Goal: Information Seeking & Learning: Learn about a topic

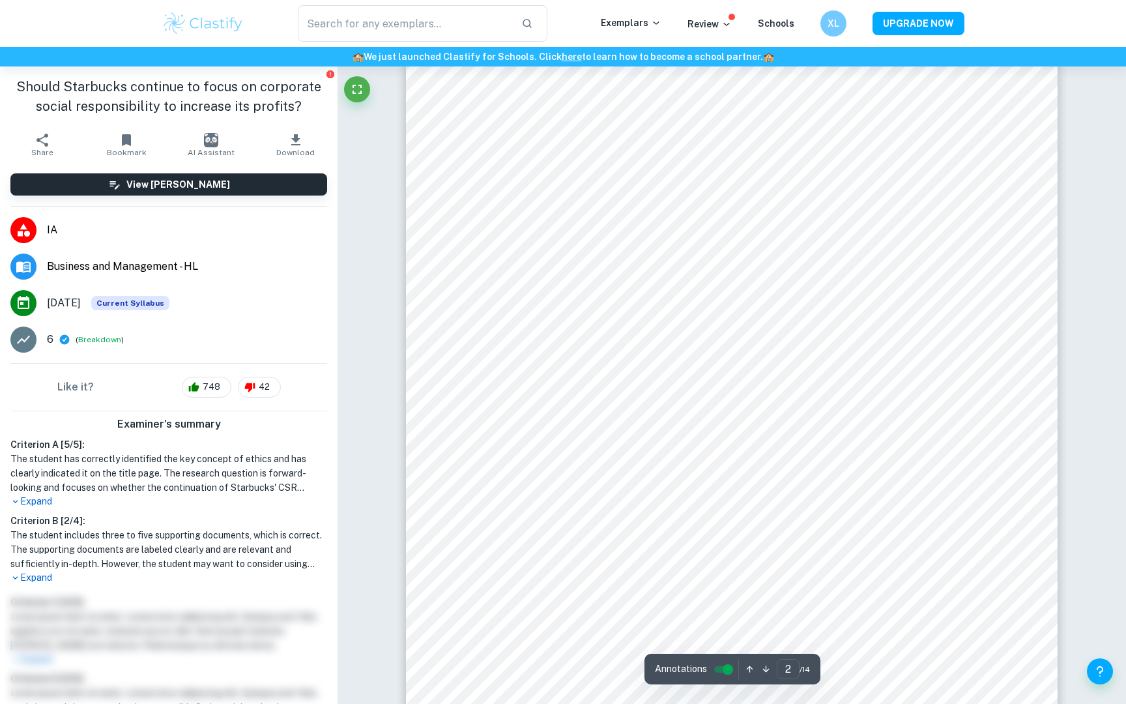
scroll to position [1089, 0]
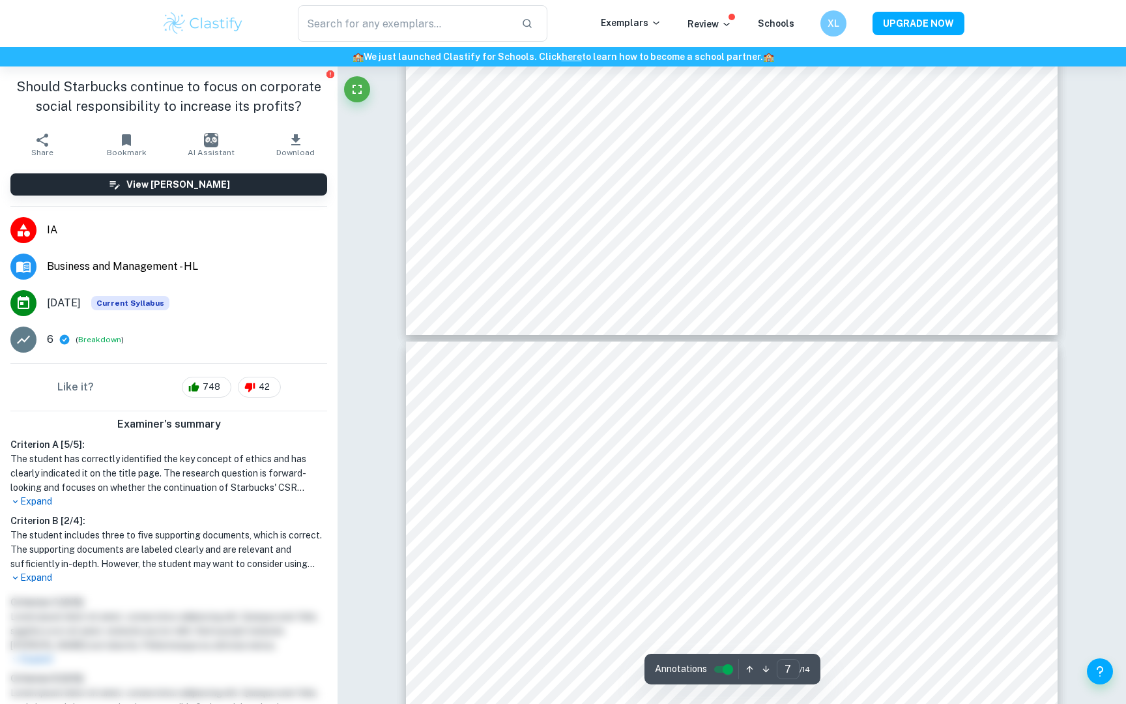
type input "8"
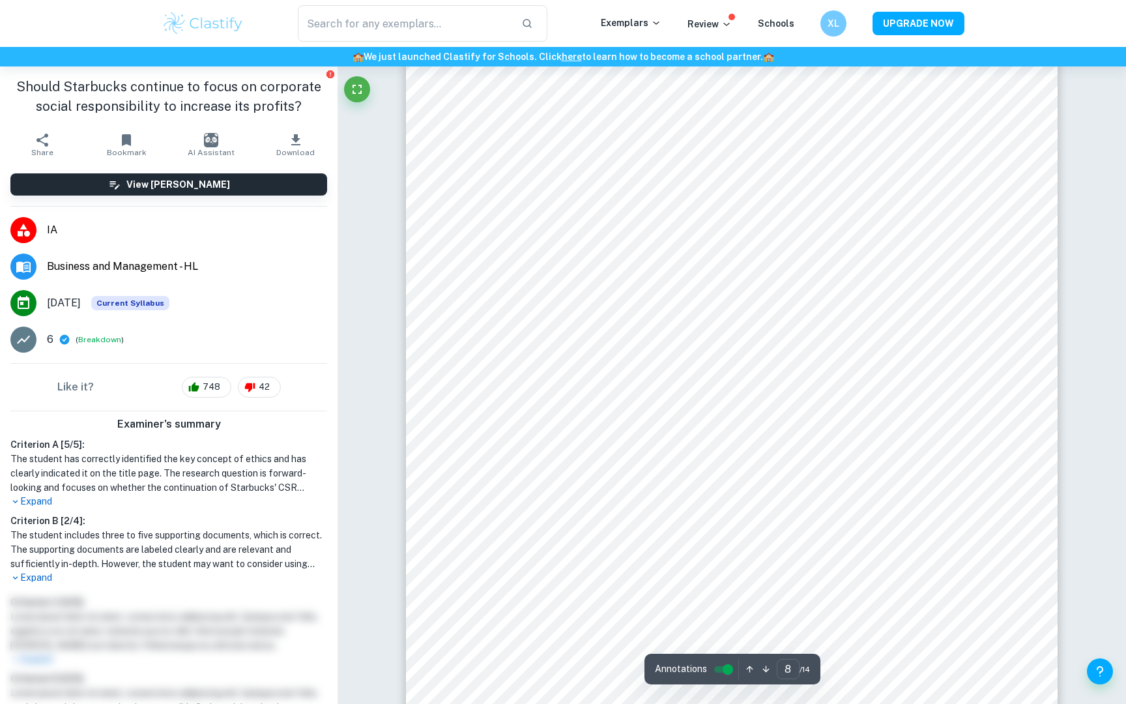
scroll to position [7186, 0]
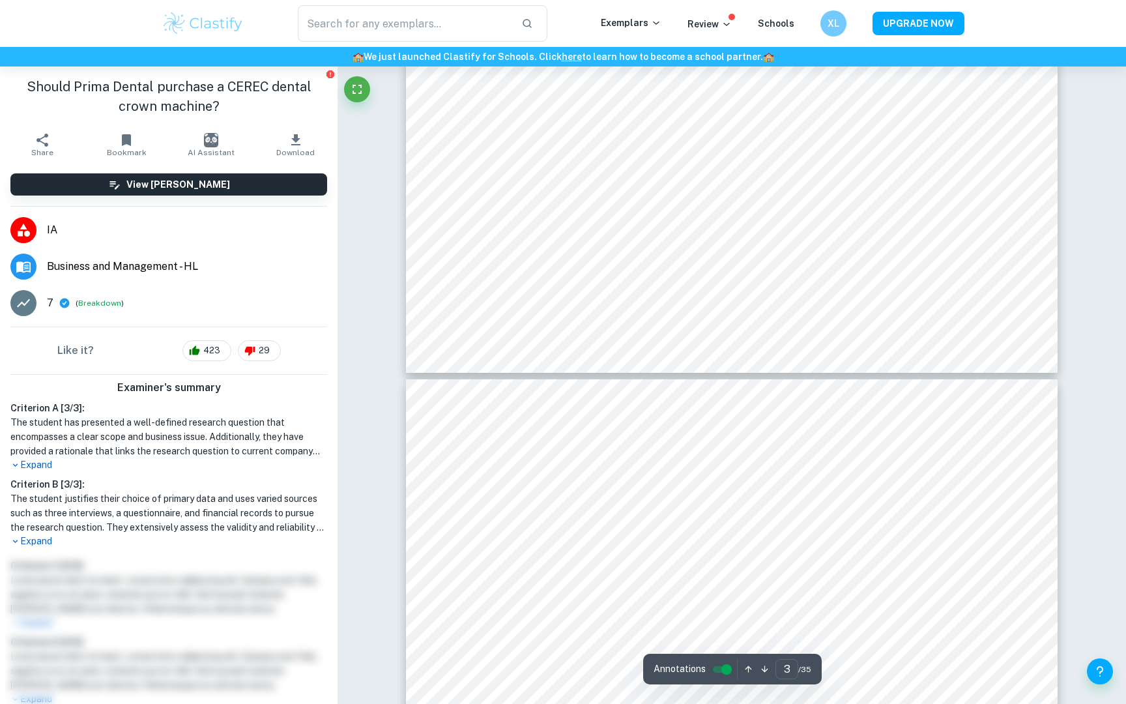
type input "4"
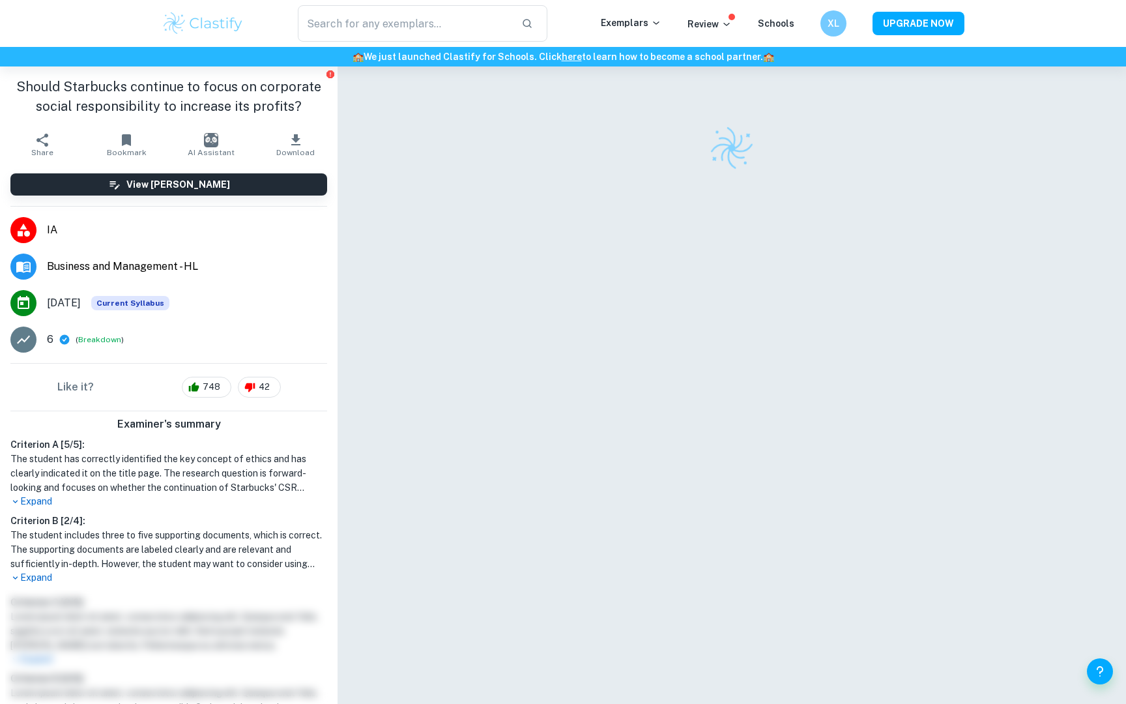
scroll to position [66, 0]
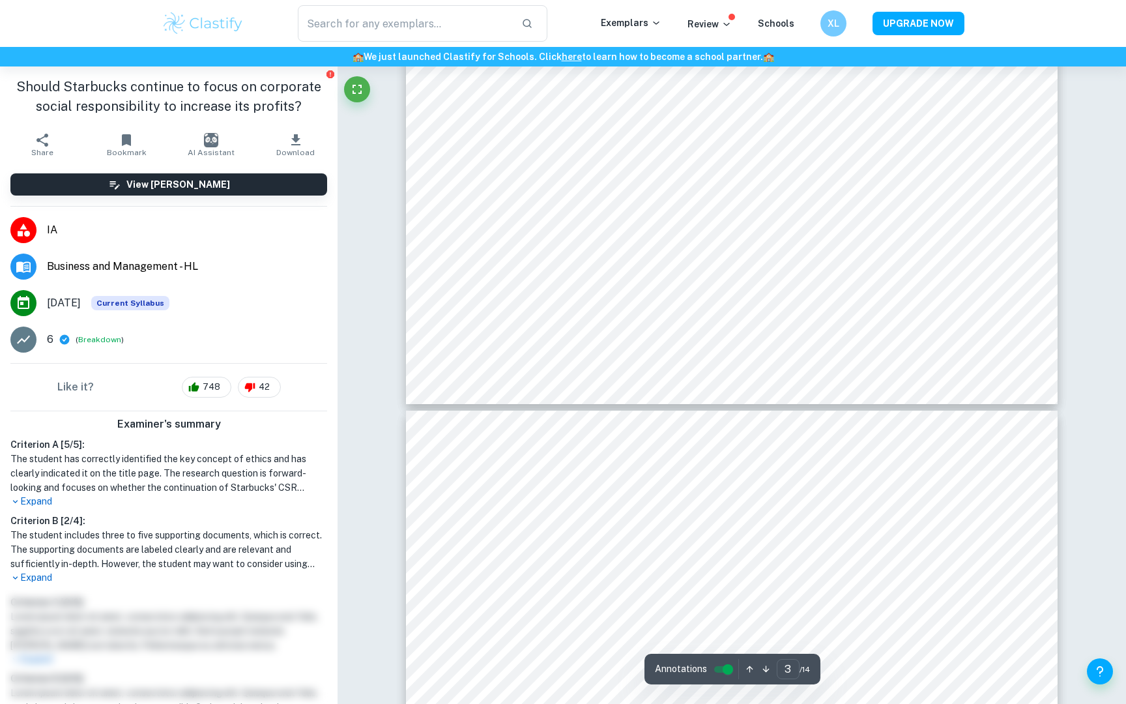
type input "4"
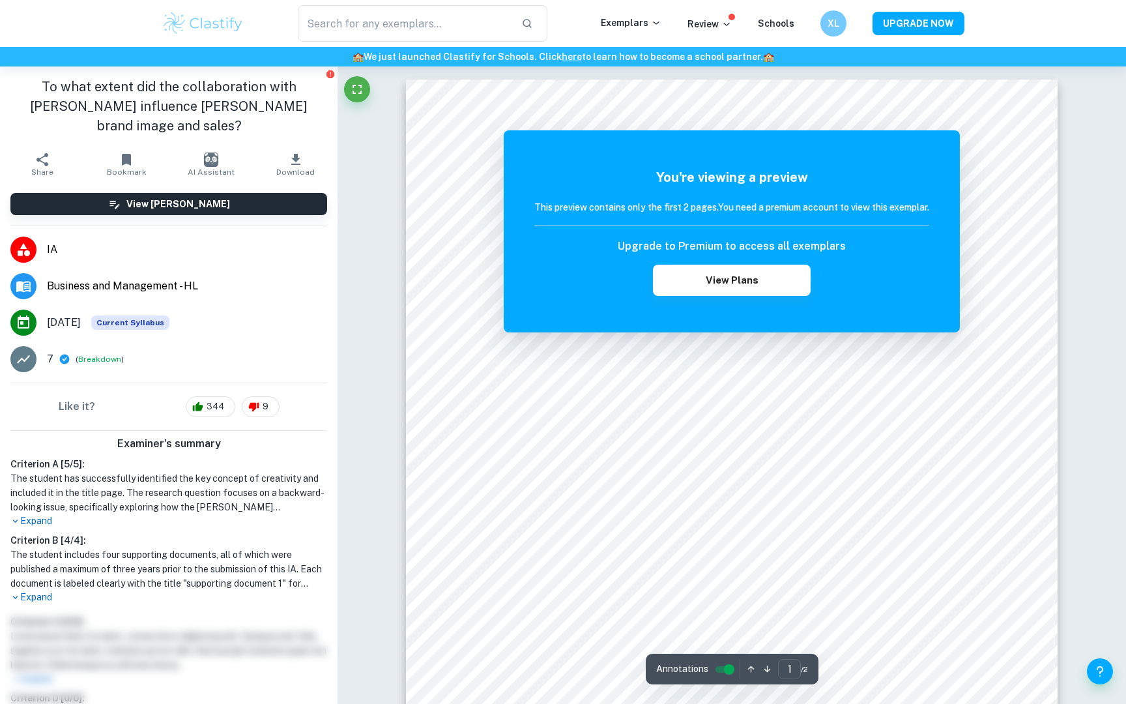
click at [690, 134] on div "You're viewing a preview This preview contains only the first 2 pages. You need…" at bounding box center [732, 231] width 456 height 202
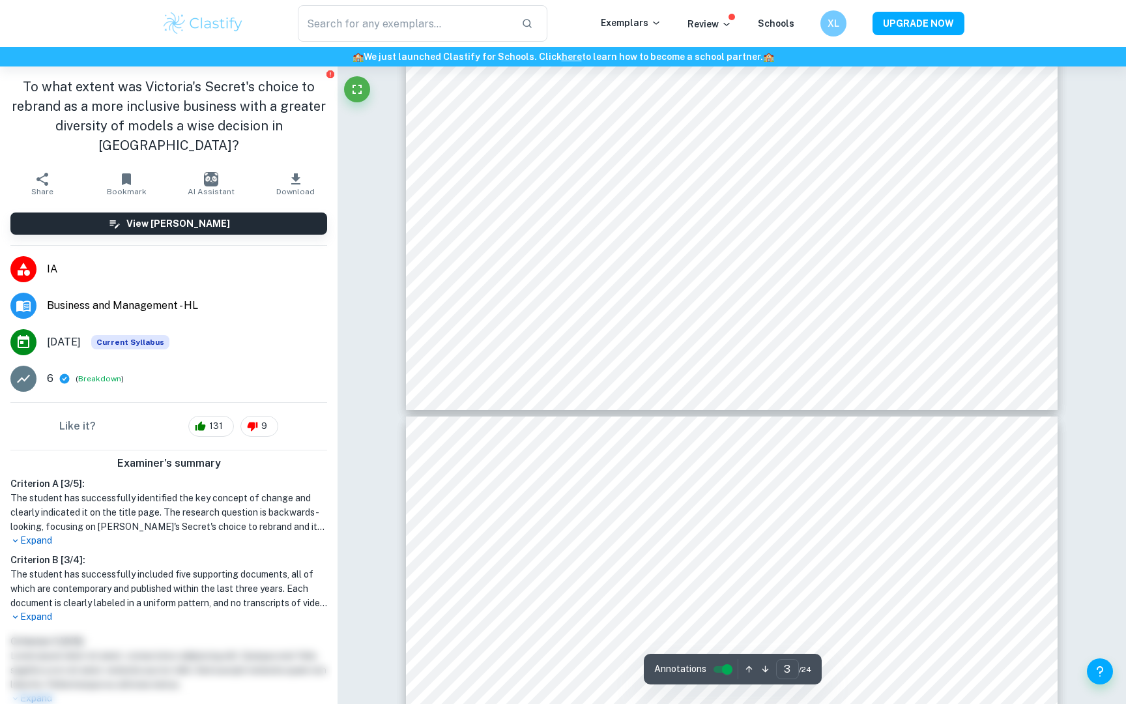
type input "4"
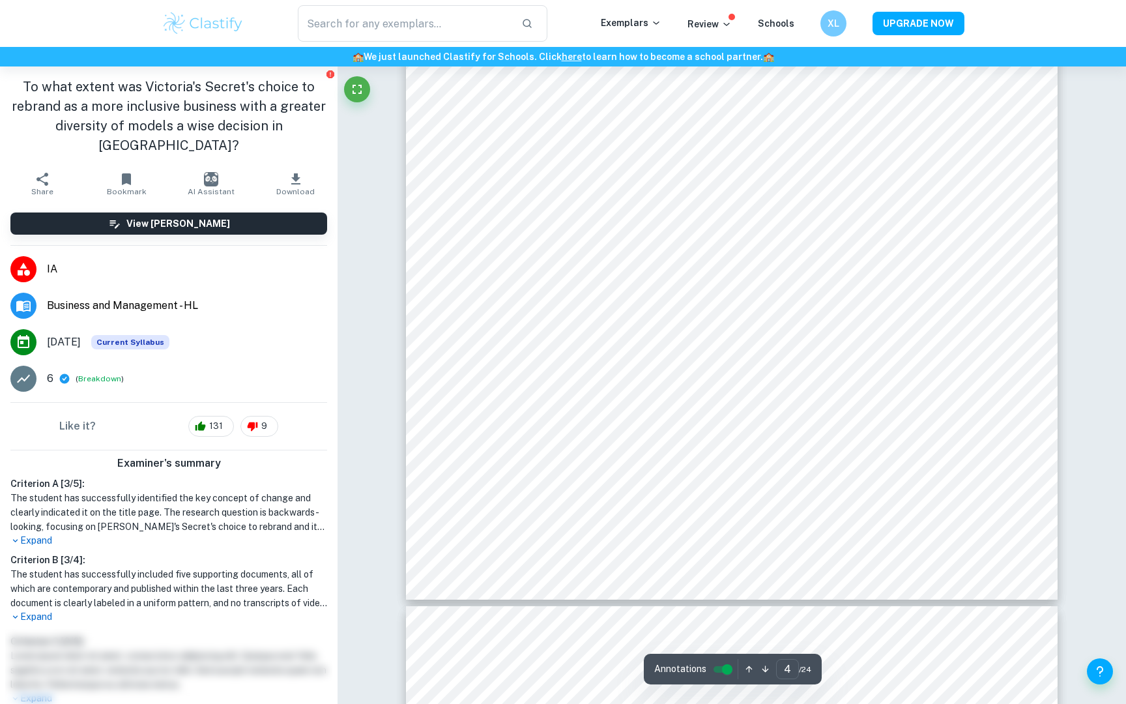
scroll to position [3082, 0]
